Goal: Communication & Community: Answer question/provide support

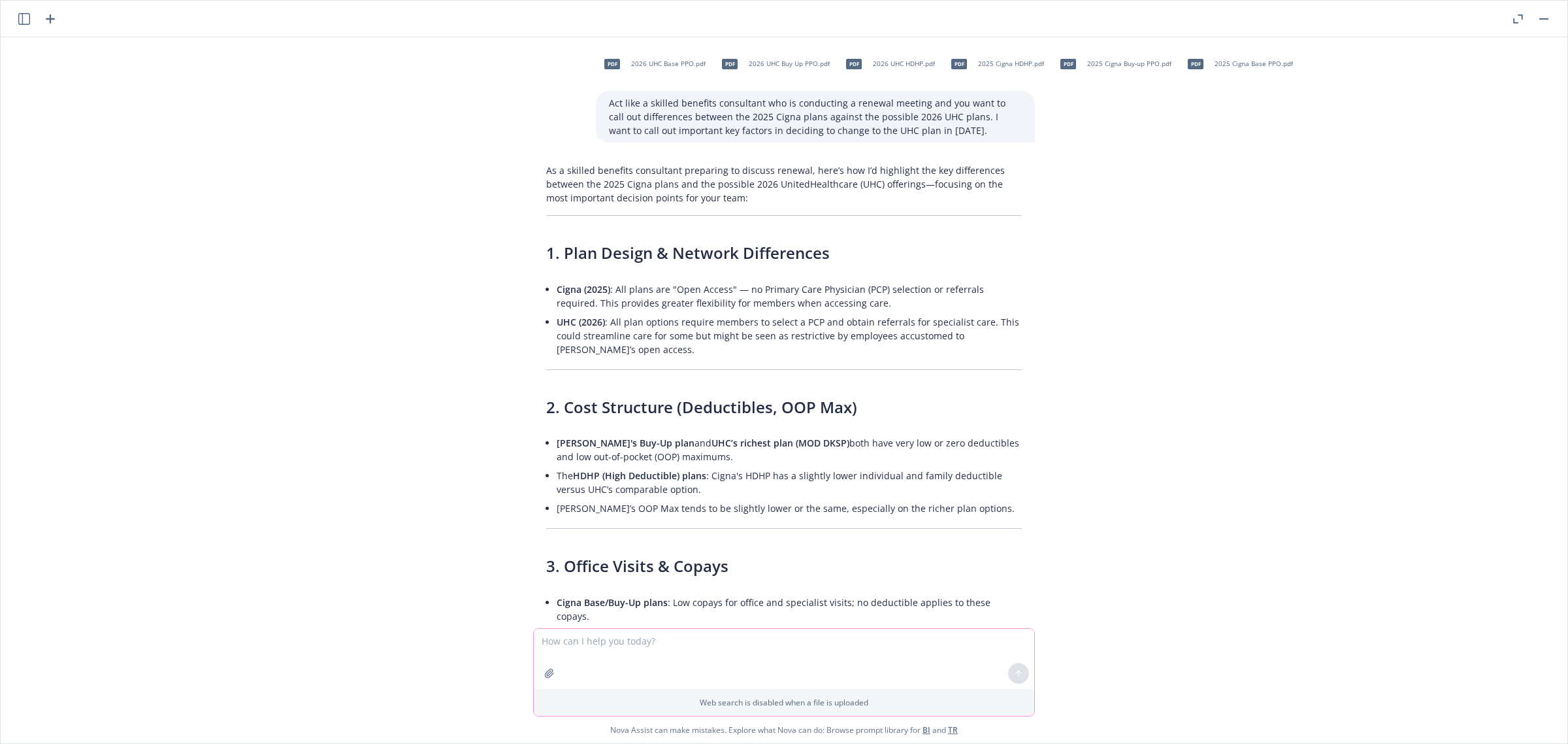
click at [713, 643] on textarea at bounding box center [784, 659] width 501 height 60
paste textarea "Hi [PERSON_NAME], I'm checking in to see if you've had a chance look to see if …"
type textarea "Hi [PERSON_NAME], I'm checking in to see if you've had a chance look to see if …"
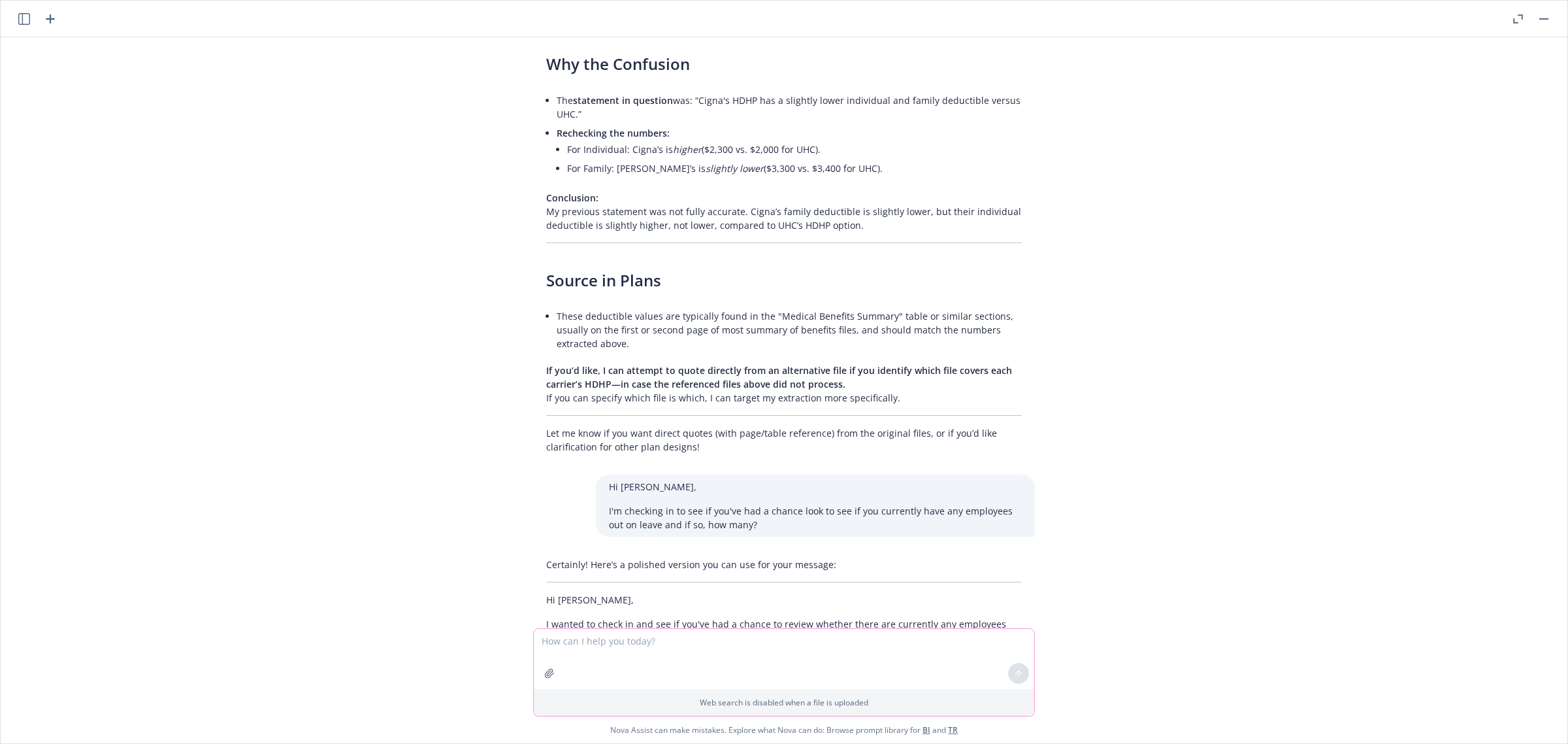
scroll to position [2642, 0]
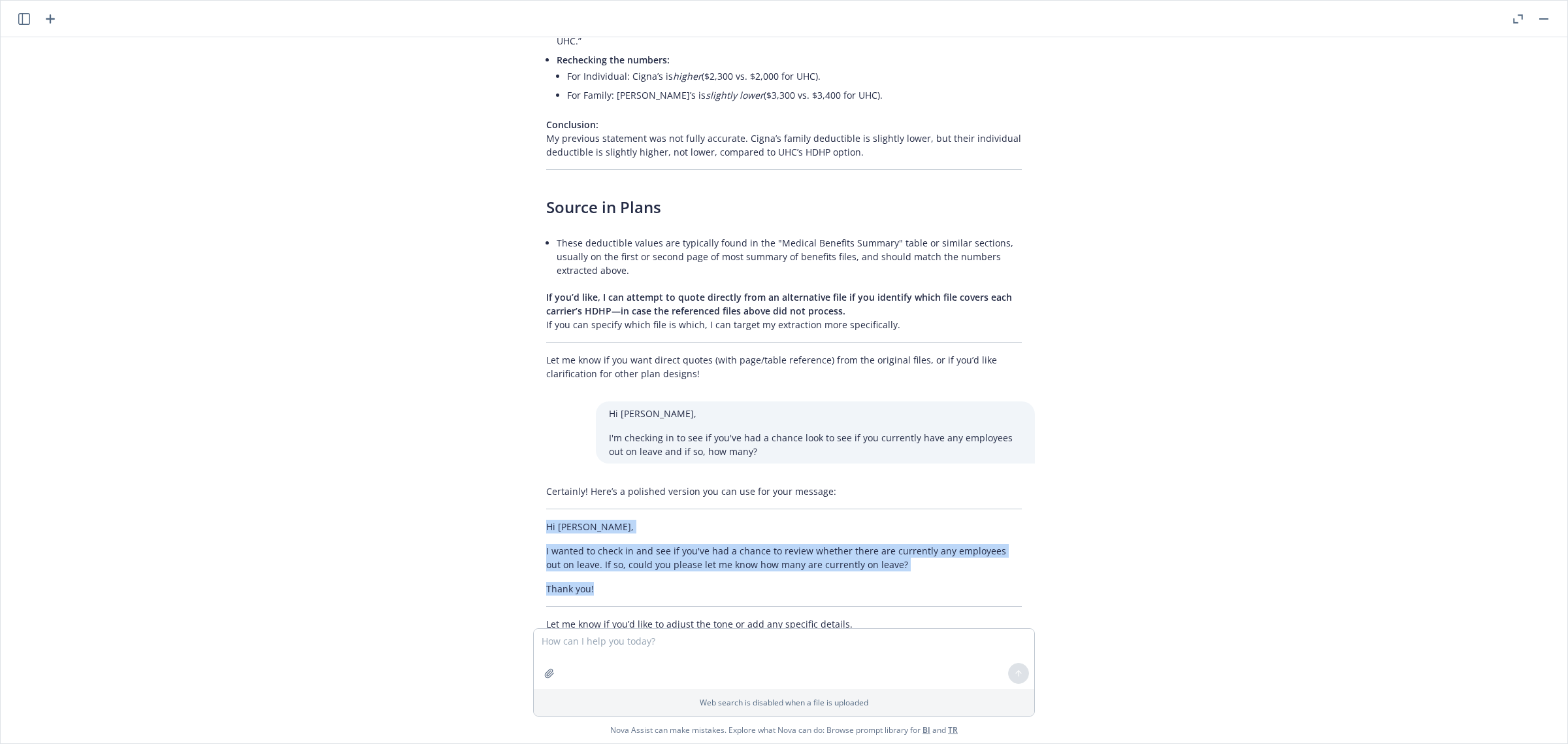
drag, startPoint x: 585, startPoint y: 550, endPoint x: 515, endPoint y: 487, distance: 94.2
click at [523, 487] on div "Certainly! Here’s a polished version you can use for your message: Hi [PERSON_N…" at bounding box center [784, 557] width 523 height 157
